Goal: Navigation & Orientation: Find specific page/section

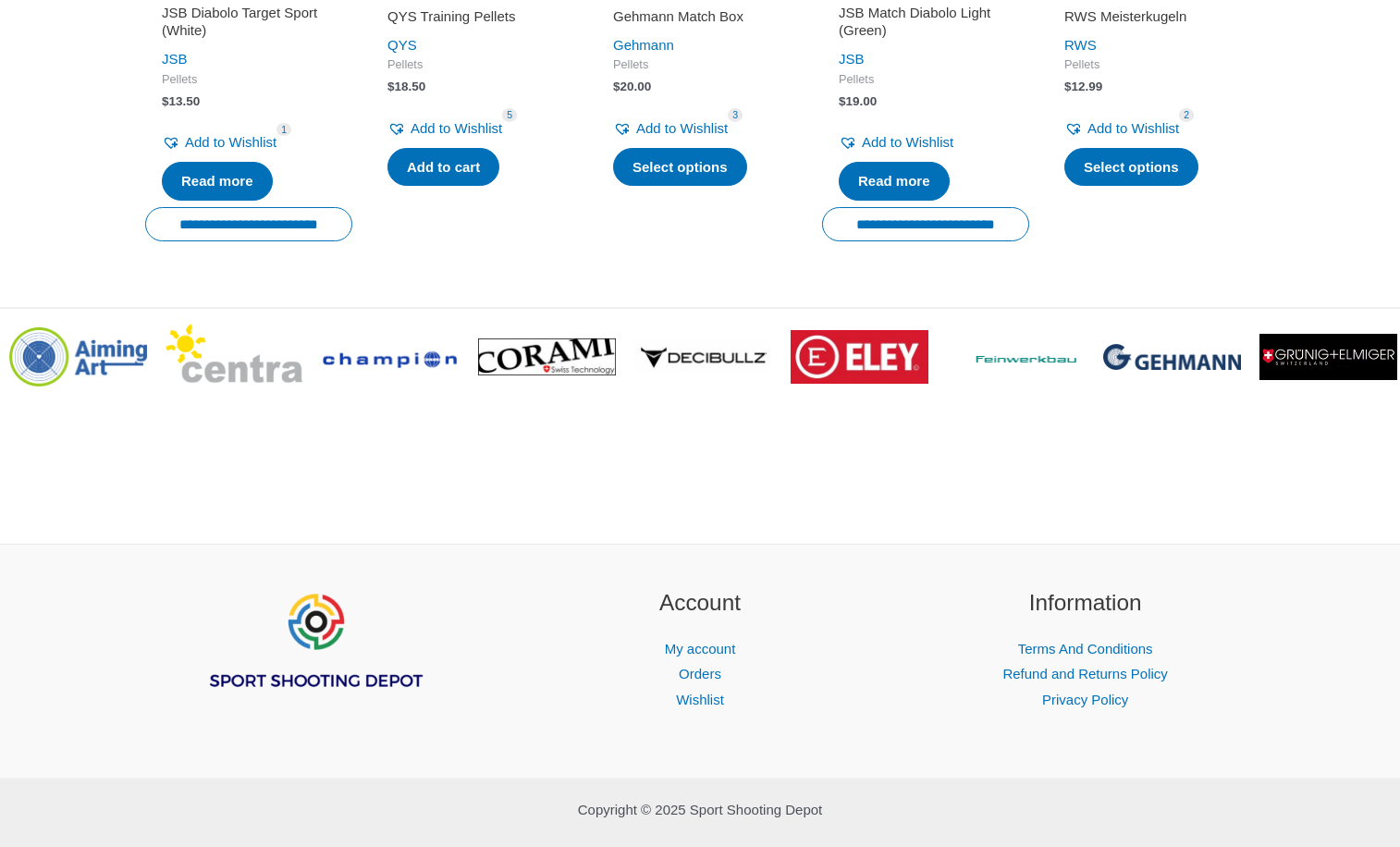
scroll to position [2381, 0]
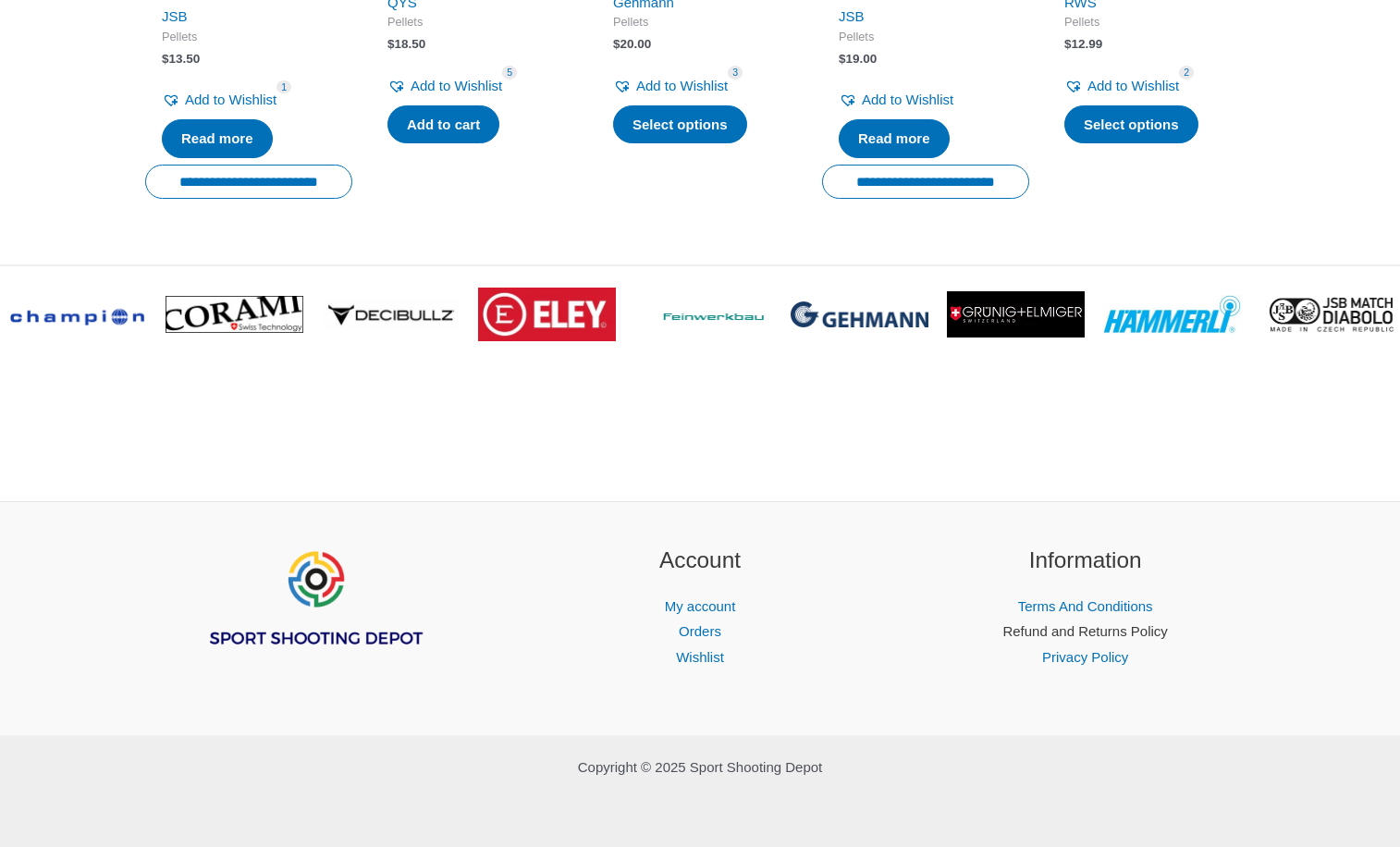
click at [1048, 633] on link "Refund and Returns Policy" at bounding box center [1084, 632] width 165 height 16
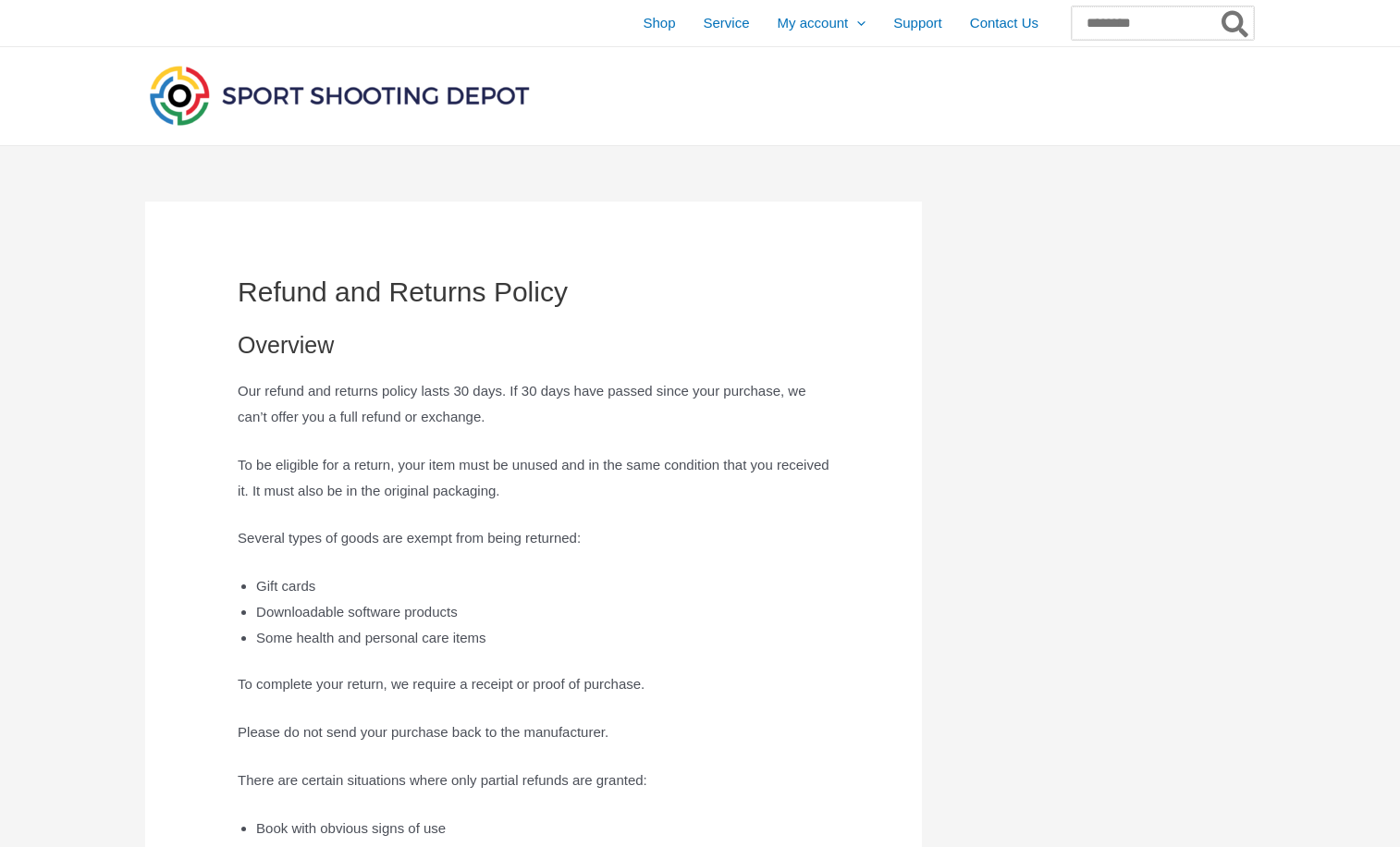
click at [1072, 18] on input "Search for:" at bounding box center [1163, 22] width 182 height 33
type input "****"
click at [1218, 6] on button "Search" at bounding box center [1235, 22] width 36 height 33
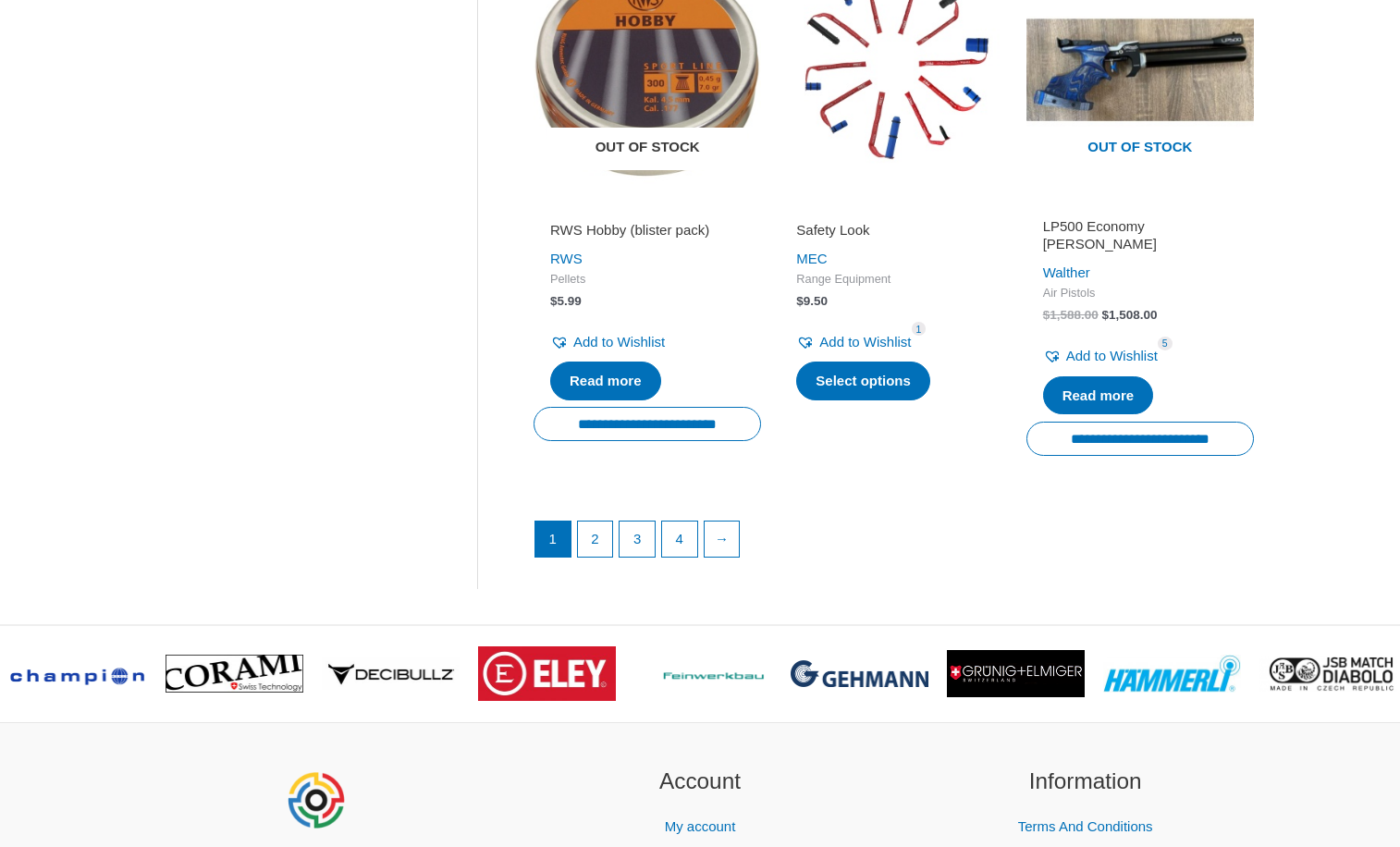
scroll to position [2590, 0]
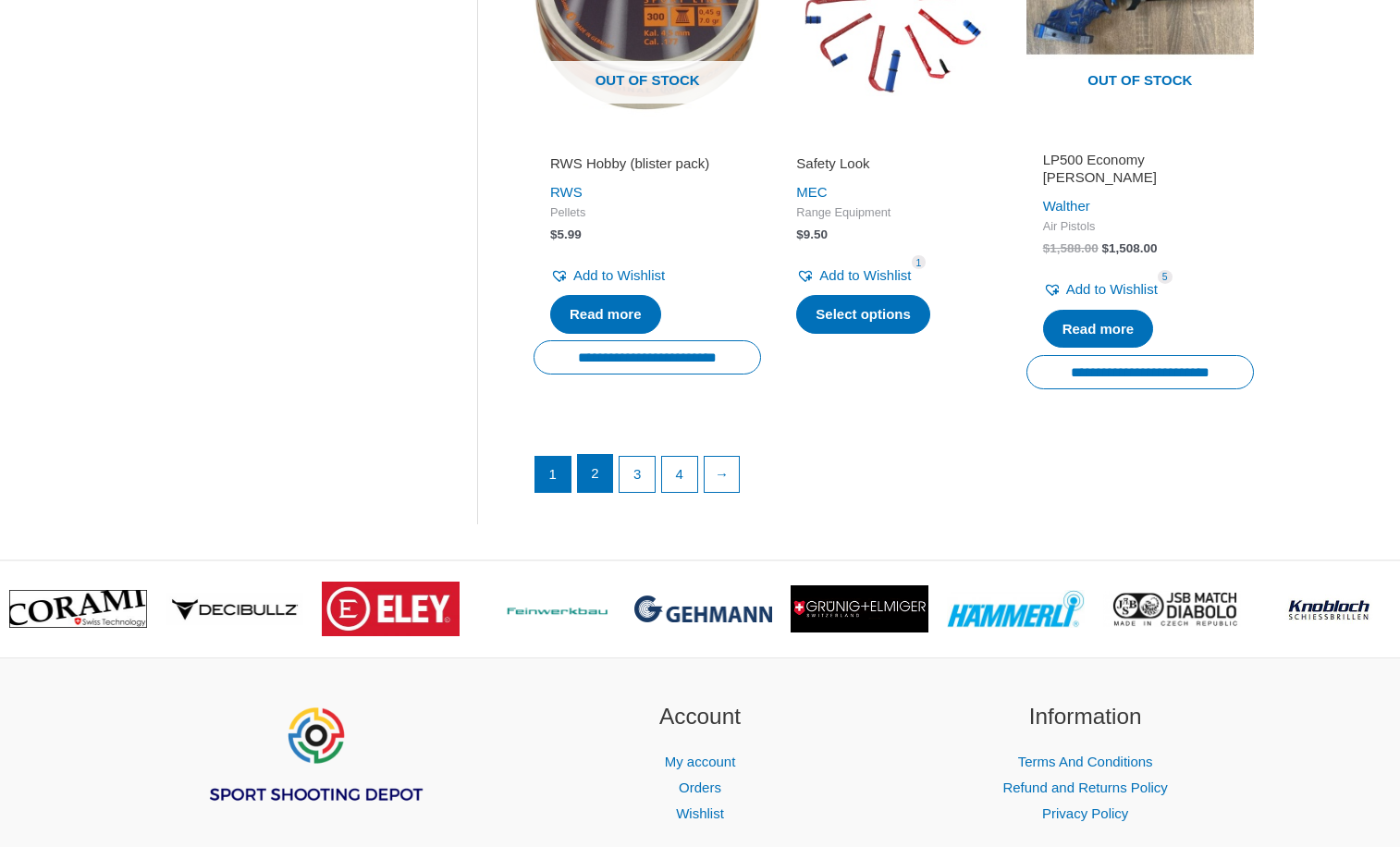
click at [598, 455] on link "2" at bounding box center [595, 473] width 35 height 37
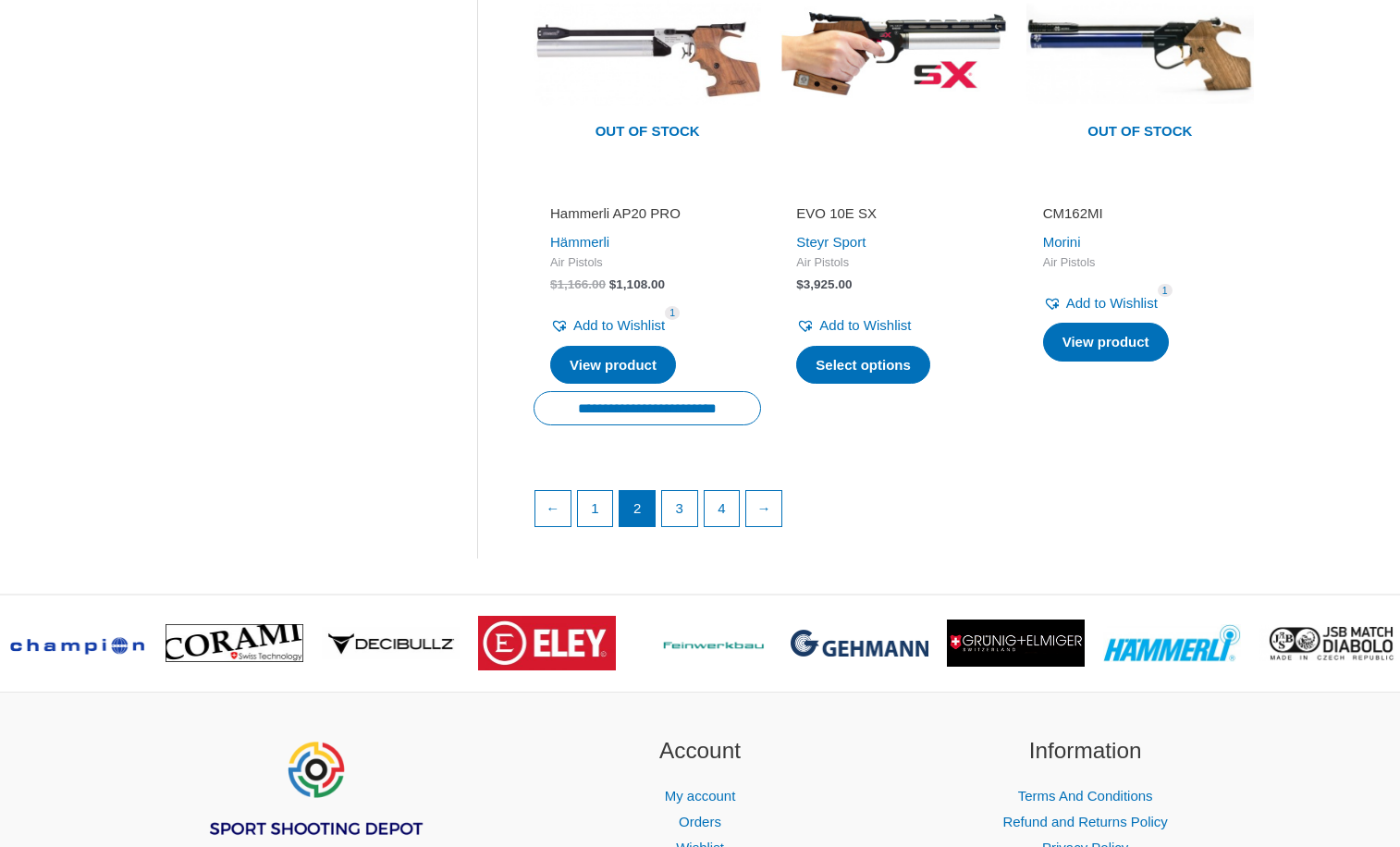
scroll to position [2683, 0]
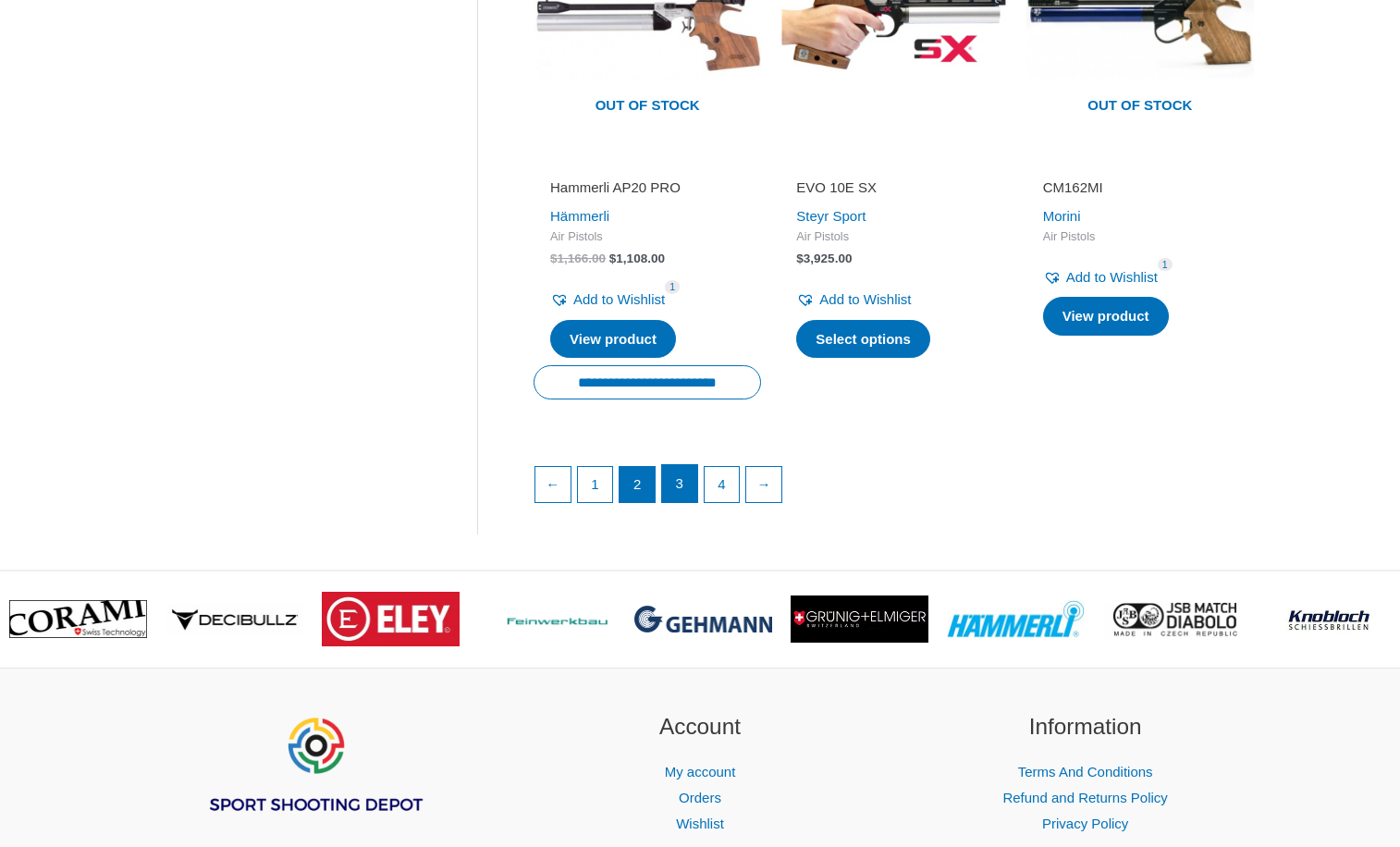
click at [674, 480] on link "3" at bounding box center [679, 483] width 35 height 37
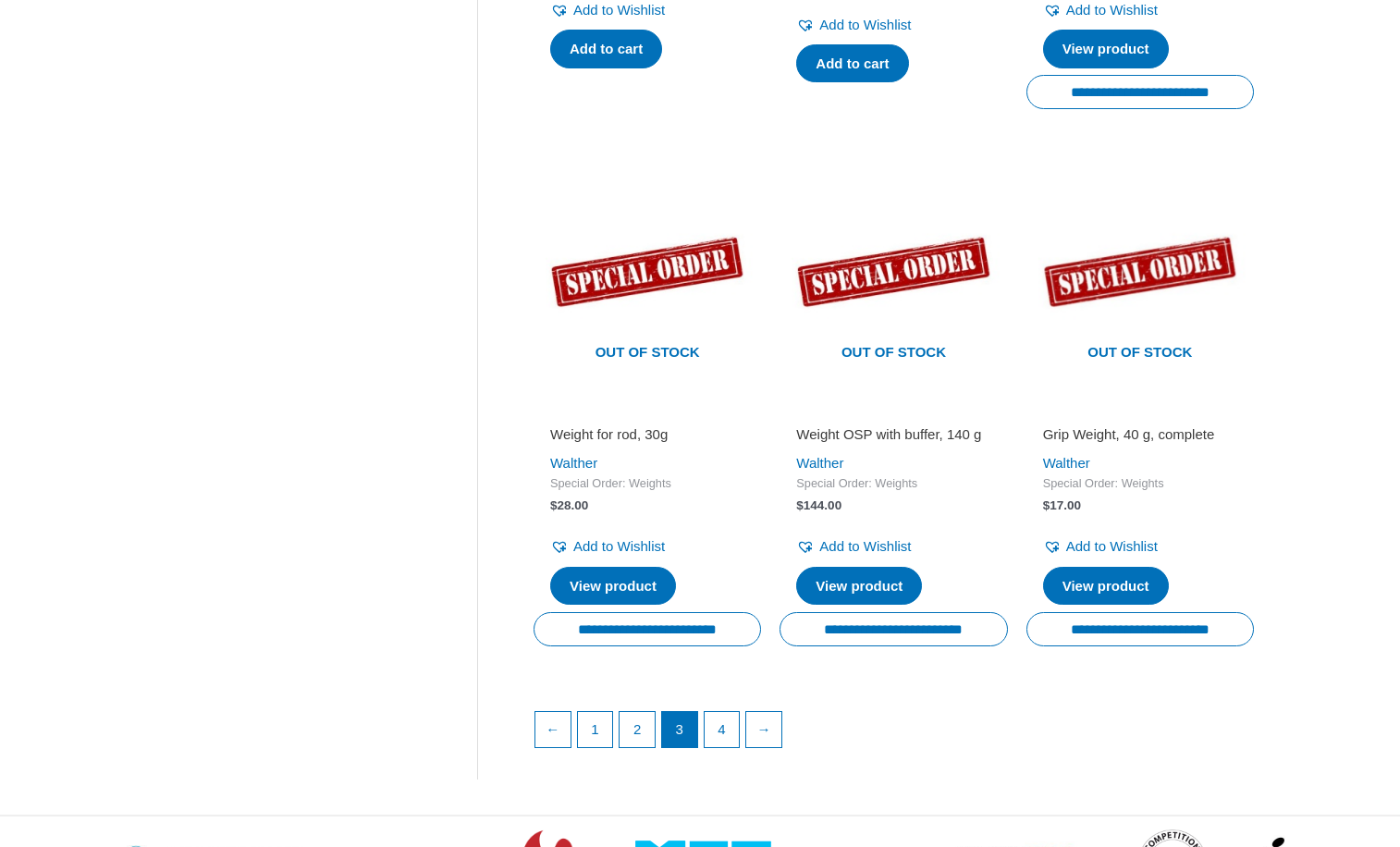
scroll to position [2128, 0]
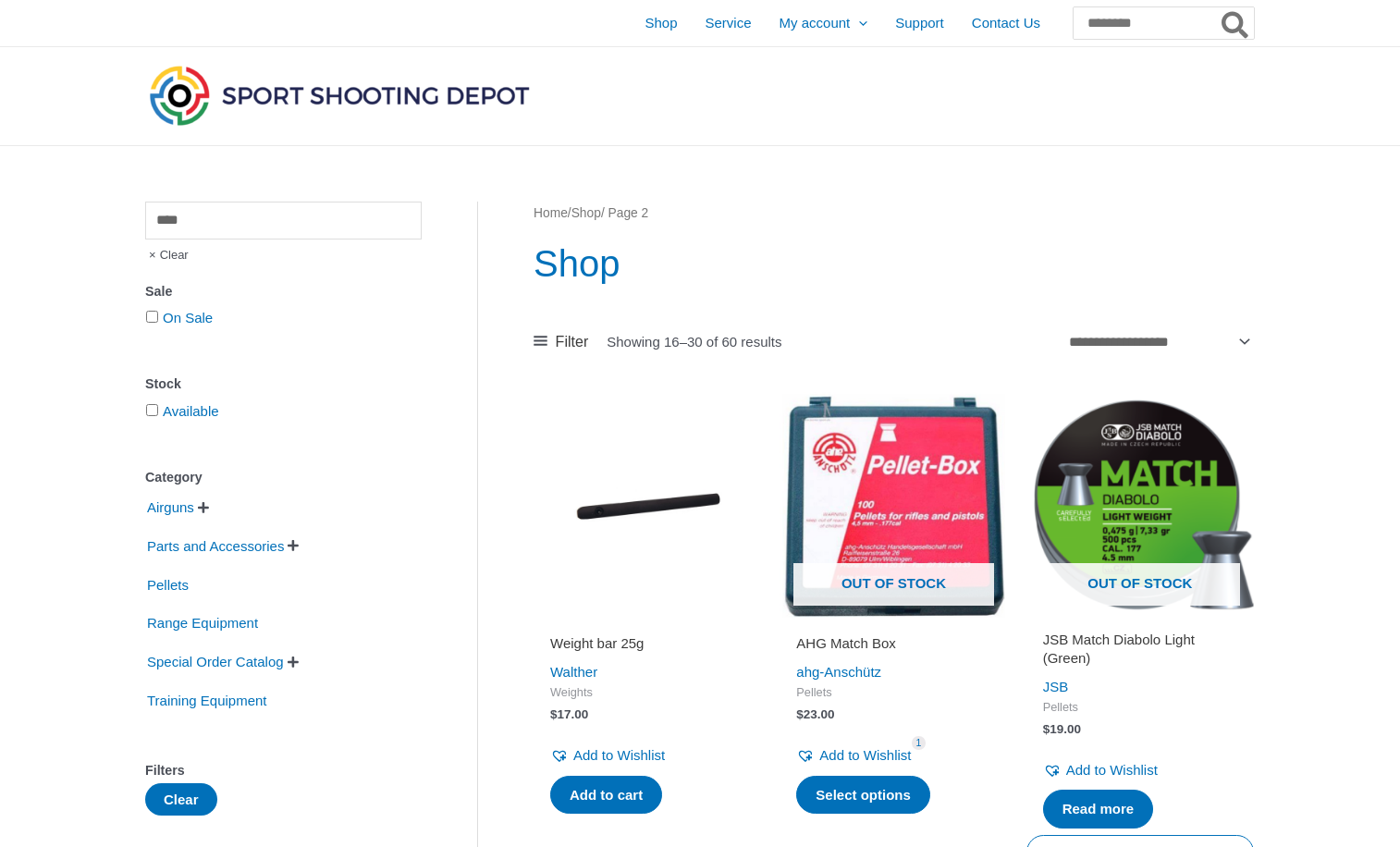
scroll to position [2683, 0]
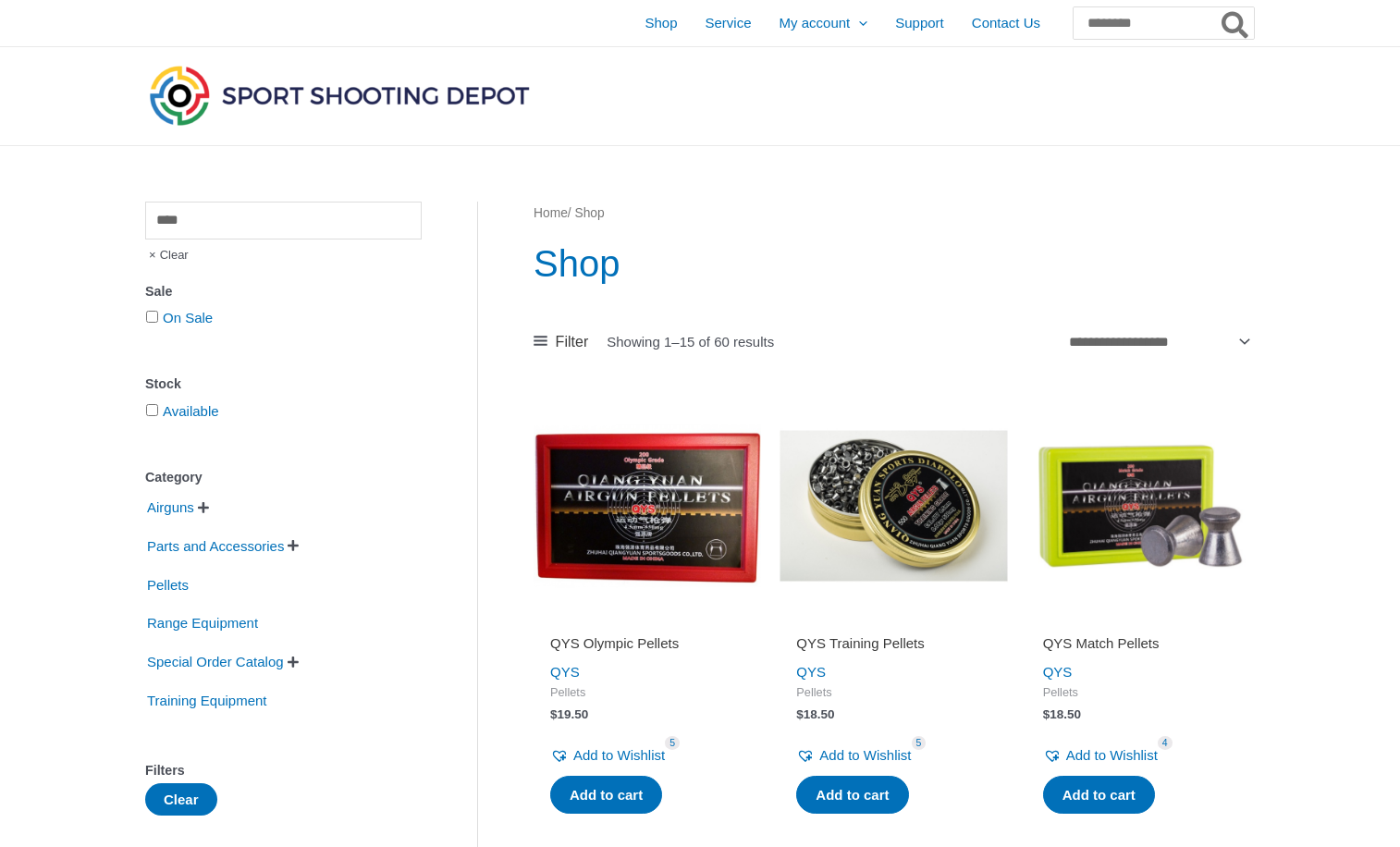
scroll to position [2590, 0]
